Goal: Information Seeking & Learning: Learn about a topic

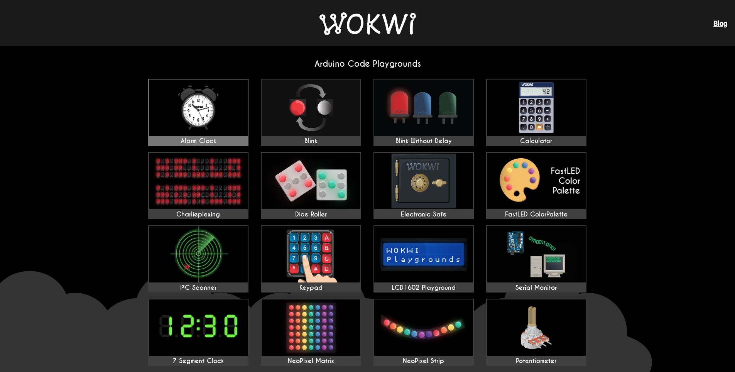
click at [200, 114] on img at bounding box center [198, 108] width 99 height 56
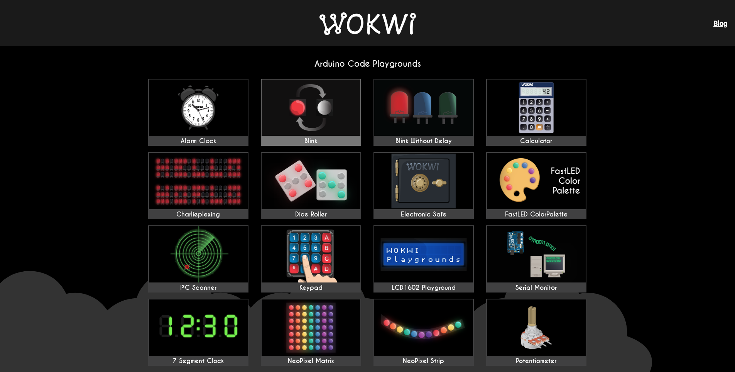
click at [314, 112] on img at bounding box center [311, 108] width 99 height 56
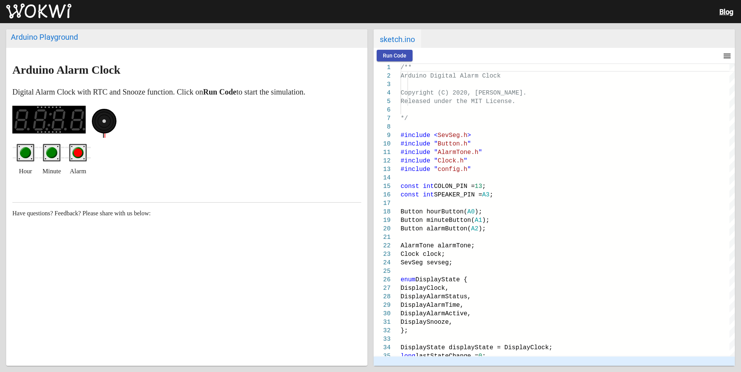
click at [30, 152] on circle "green pushbutton" at bounding box center [25, 152] width 11 height 11
click at [57, 152] on icon "green pushbutton" at bounding box center [52, 152] width 26 height 17
click at [78, 152] on circle "red pushbutton" at bounding box center [78, 153] width 8 height 8
